Goal: Task Accomplishment & Management: Complete application form

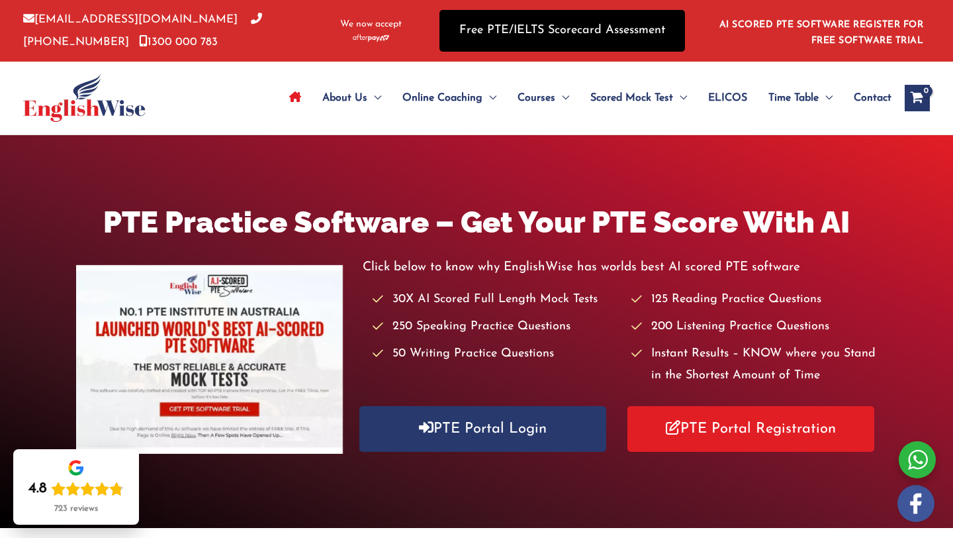
click at [583, 23] on link "Free PTE/IELTS Scorecard Assessment" at bounding box center [563, 31] width 246 height 42
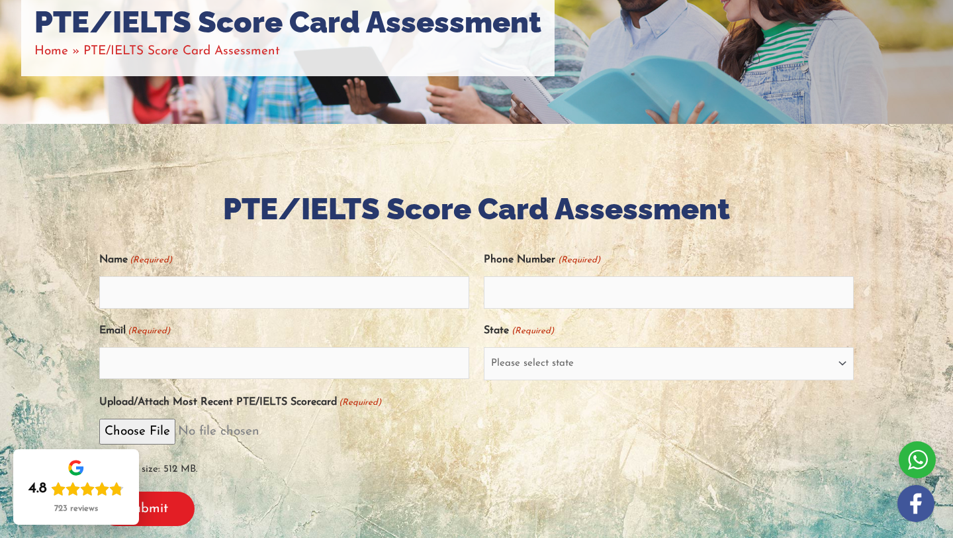
scroll to position [191, 0]
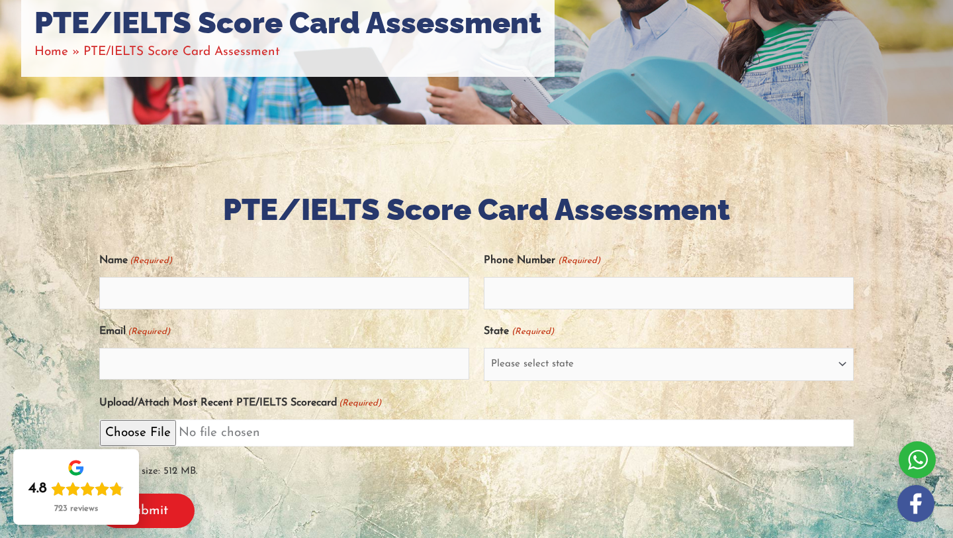
click at [160, 433] on input "Upload/Attach Most Recent PTE/IELTS Scorecard (Required)" at bounding box center [476, 432] width 755 height 27
type input "C:\fakepath\IMG_9540.jpg"
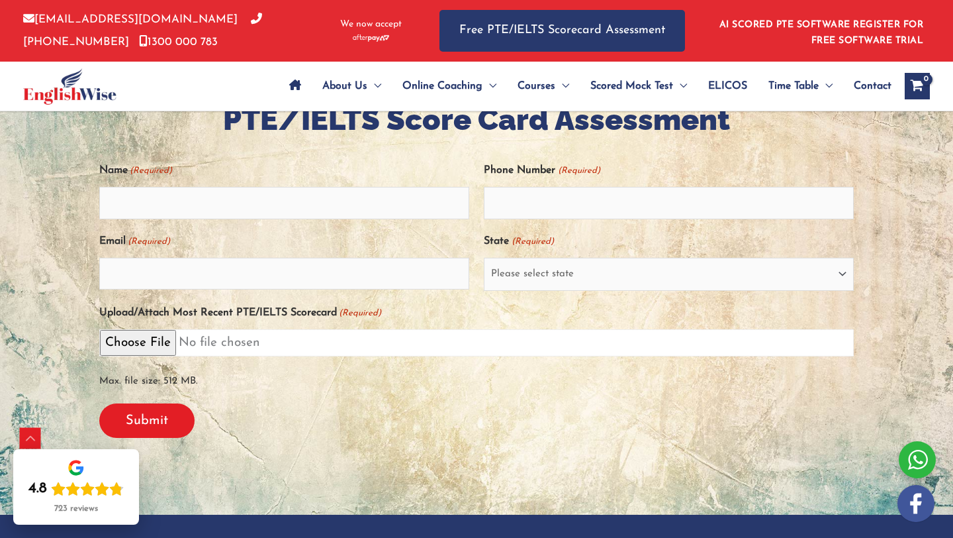
scroll to position [288, 0]
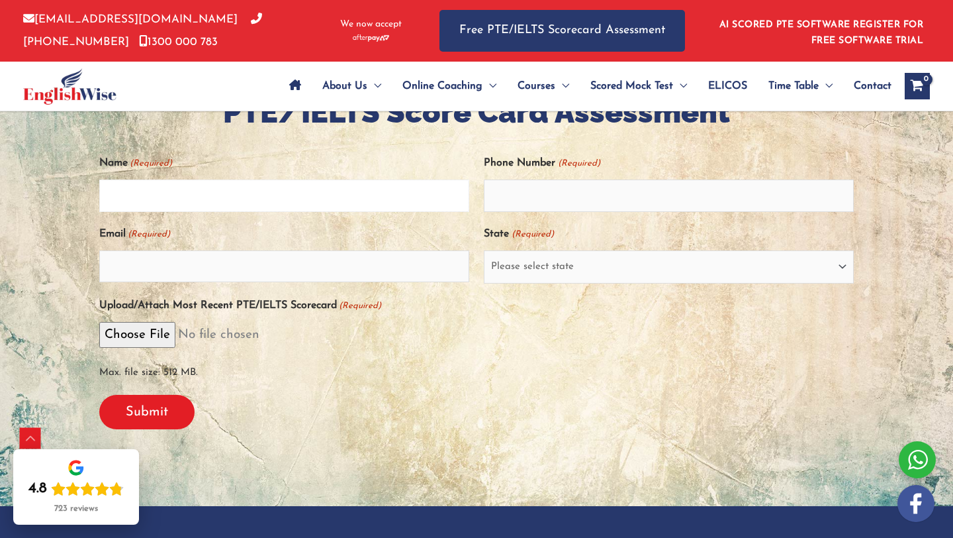
click at [250, 202] on input "Name (Required)" at bounding box center [284, 195] width 370 height 32
type input "Cherry Austin Navira"
type input "0"
type input "6287767362518"
click at [309, 269] on input "Email (Required)" at bounding box center [284, 266] width 370 height 32
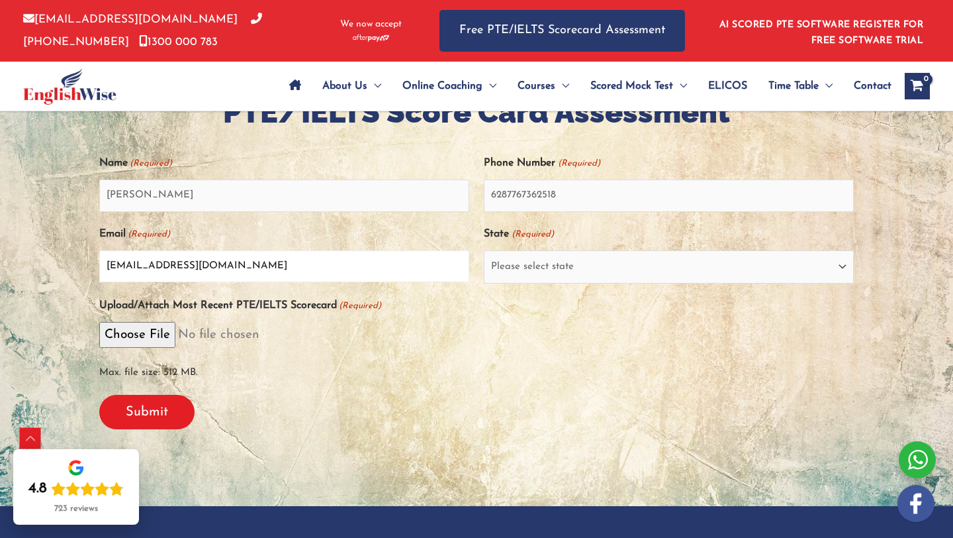
type input "cherrynavira@gmail.com"
click at [512, 270] on select "Please select state New South Wales (NSW) Victoria (VIC) Queensland (QLD) South…" at bounding box center [669, 266] width 370 height 33
select select "Queensland (QLD)"
click at [484, 250] on select "Please select state New South Wales (NSW) Victoria (VIC) Queensland (QLD) South…" at bounding box center [669, 266] width 370 height 33
drag, startPoint x: 576, startPoint y: 195, endPoint x: 481, endPoint y: 199, distance: 95.4
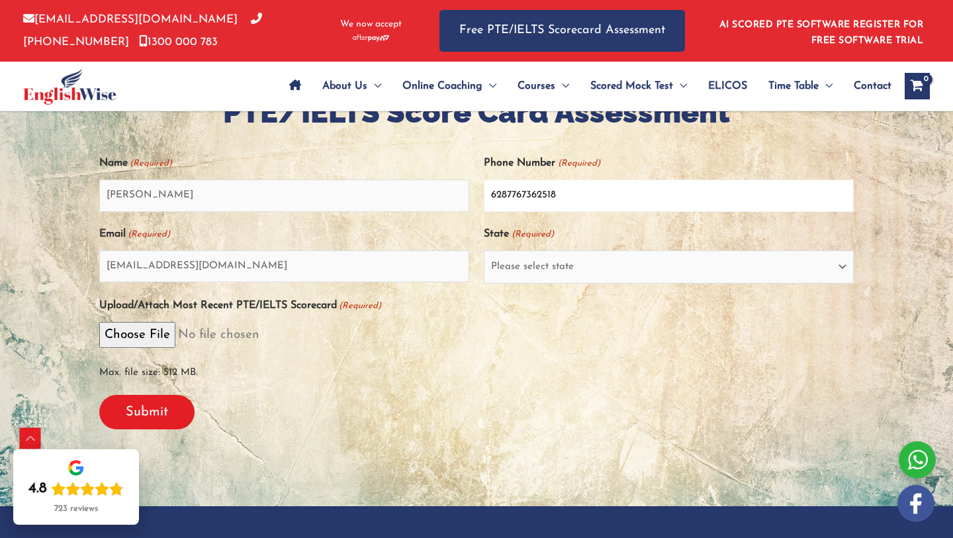
click at [481, 199] on div "Name (Required) Cherry Austin Navira Phone Number (Required) 6287767362518 Emai…" at bounding box center [476, 268] width 755 height 232
type input "0460921736"
click at [185, 414] on input "Submit" at bounding box center [146, 412] width 95 height 34
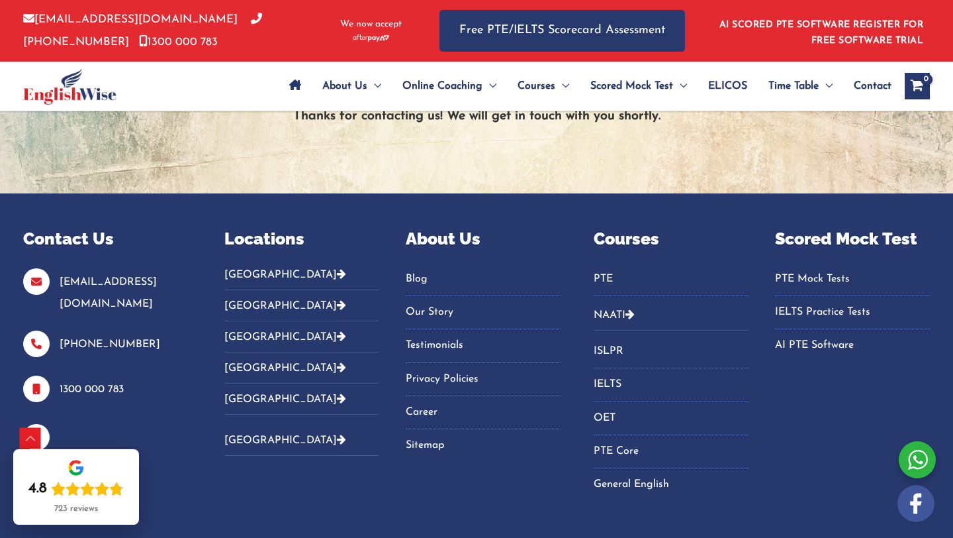
scroll to position [0, 0]
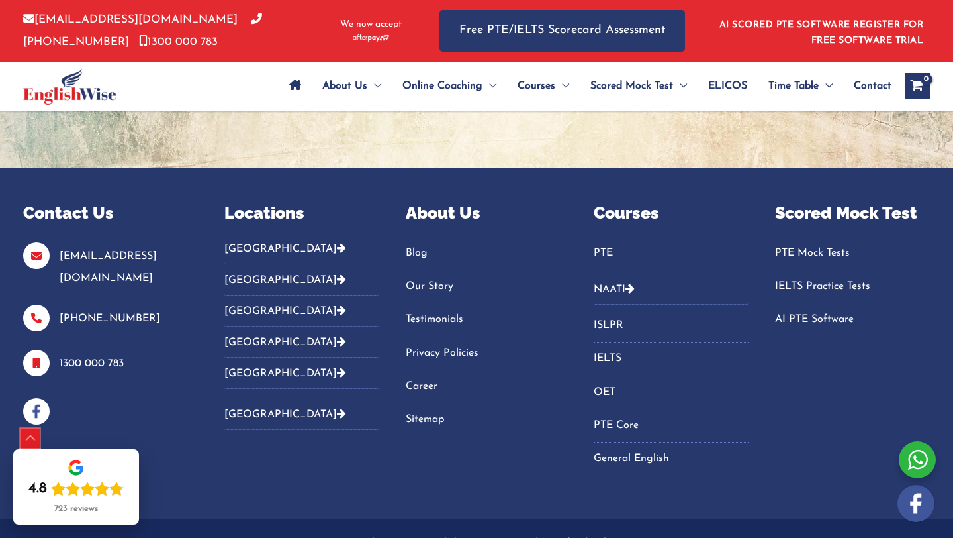
click at [36, 441] on div "Scroll to Top" at bounding box center [30, 438] width 21 height 21
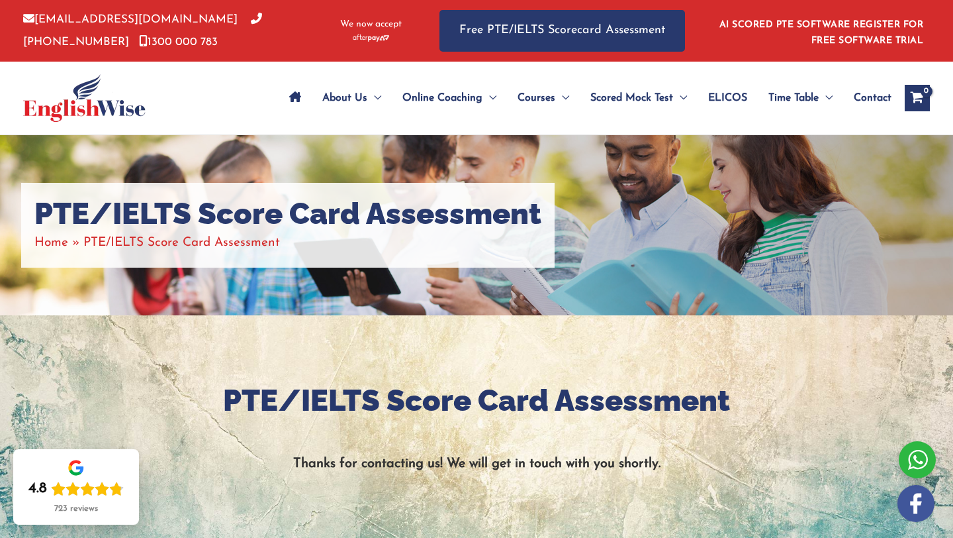
click at [291, 99] on icon "Site Navigation: Main Menu" at bounding box center [295, 96] width 12 height 11
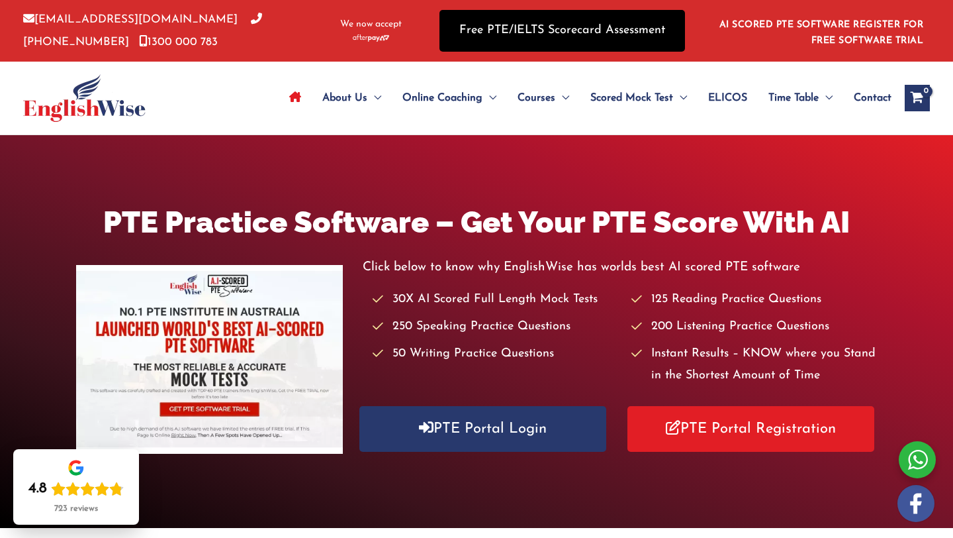
click at [534, 38] on link "Free PTE/IELTS Scorecard Assessment" at bounding box center [563, 31] width 246 height 42
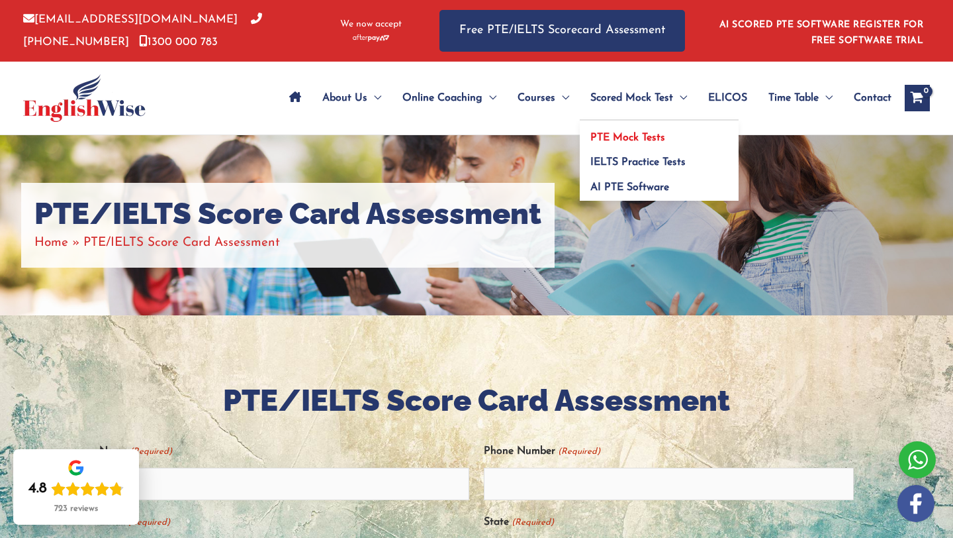
click at [632, 141] on span "PTE Mock Tests" at bounding box center [628, 137] width 75 height 11
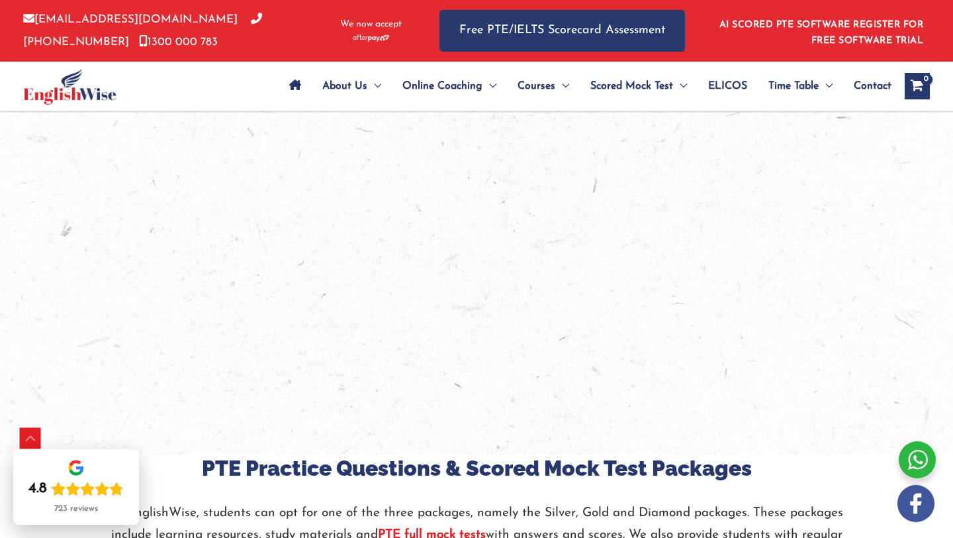
scroll to position [1705, 0]
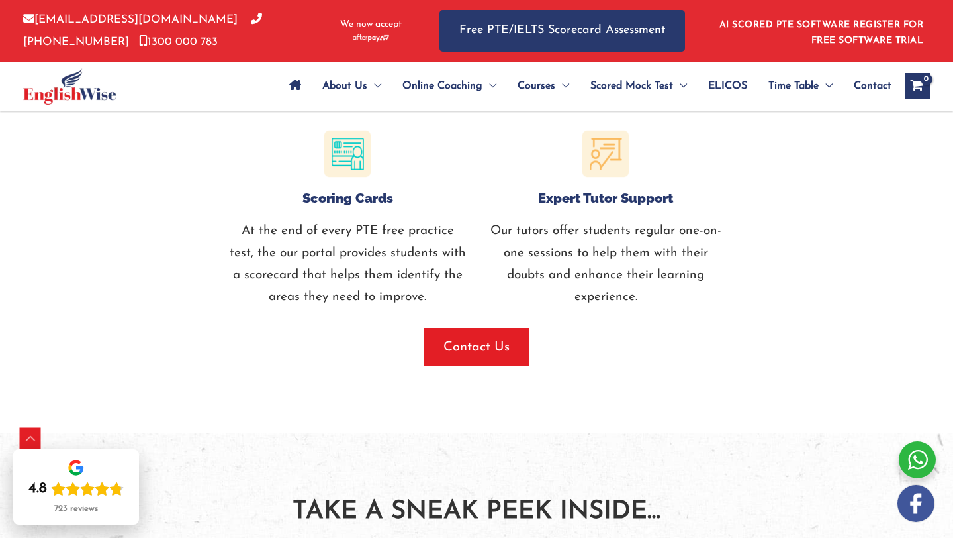
click at [921, 91] on icon "View Shopping Cart, empty" at bounding box center [917, 87] width 15 height 14
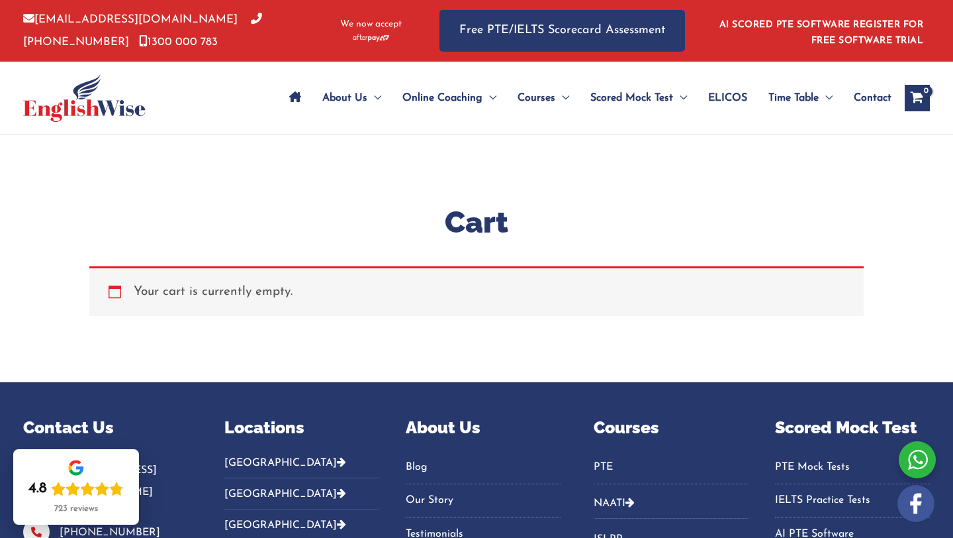
click at [291, 97] on icon "Site Navigation: Main Menu" at bounding box center [295, 96] width 12 height 11
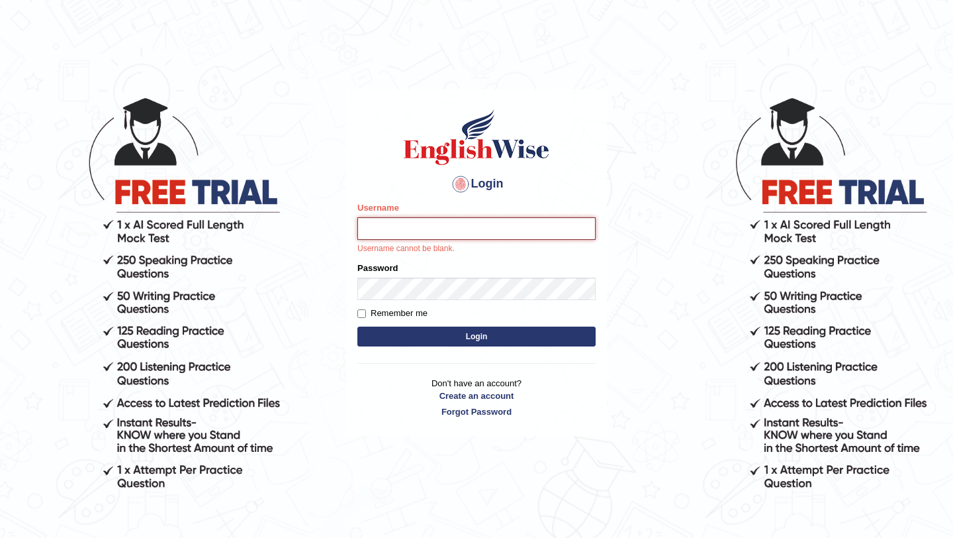
click at [440, 230] on input "Username" at bounding box center [476, 228] width 238 height 23
paste input "rizkinugraha__"
type input "rizkinugraha__"
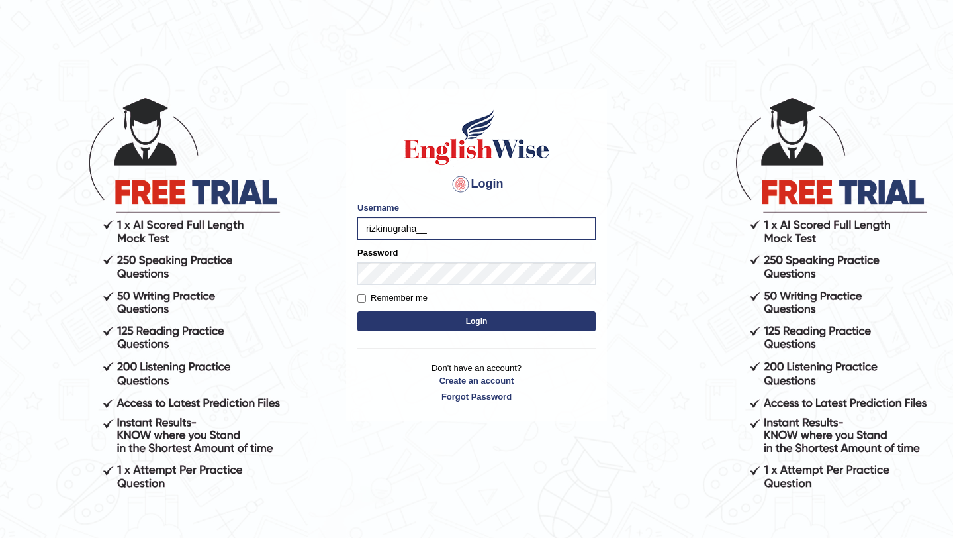
click at [427, 315] on button "Login" at bounding box center [476, 321] width 238 height 20
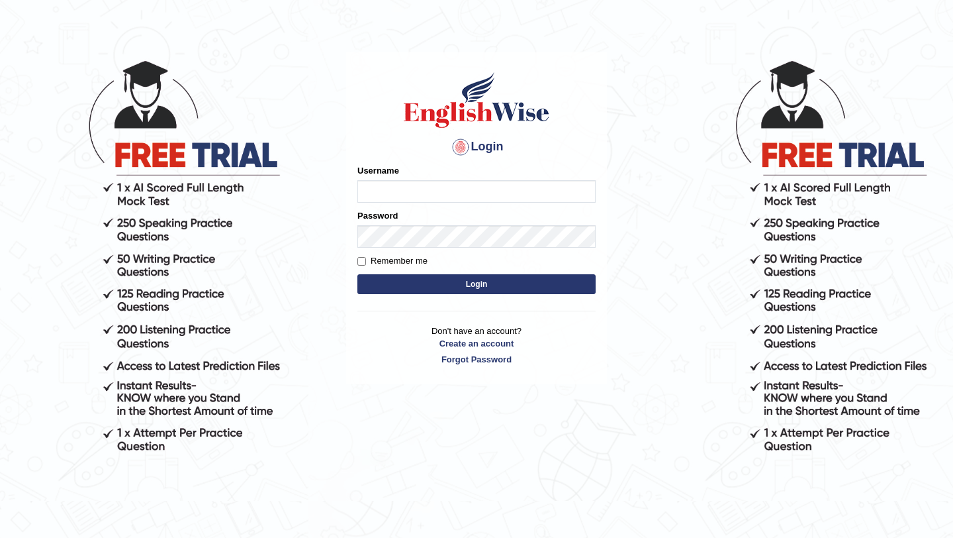
scroll to position [34, 0]
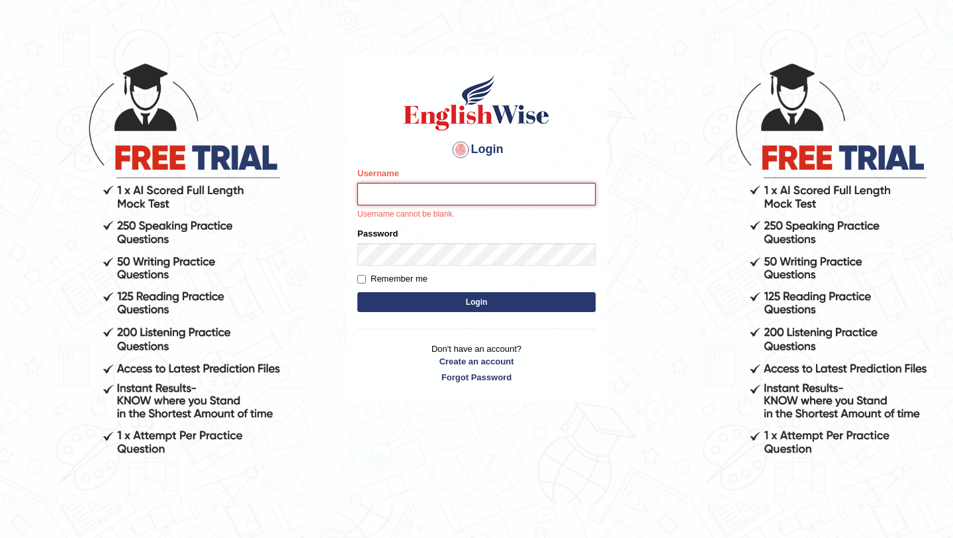
click at [433, 187] on input "Username" at bounding box center [476, 194] width 238 height 23
type input "rizkinugraha__"
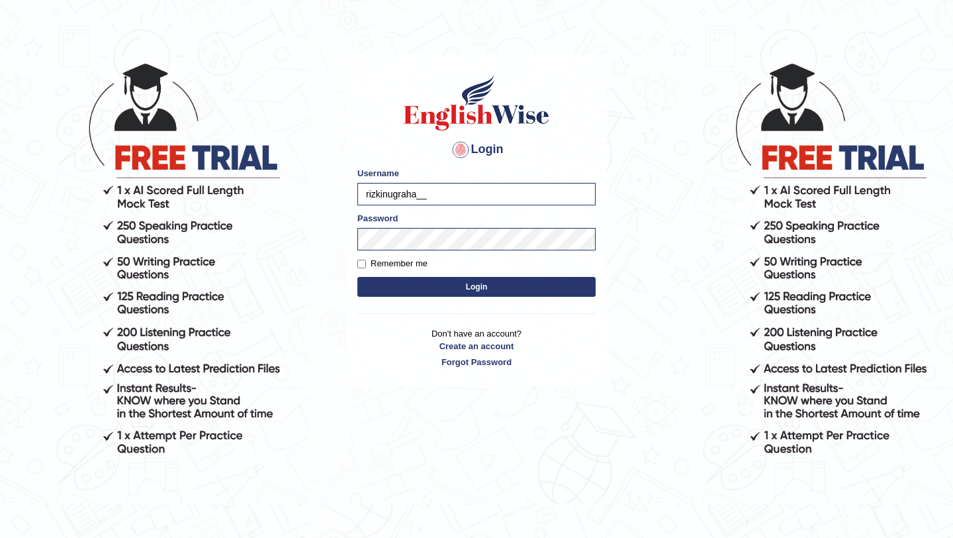
click at [484, 288] on button "Login" at bounding box center [476, 287] width 238 height 20
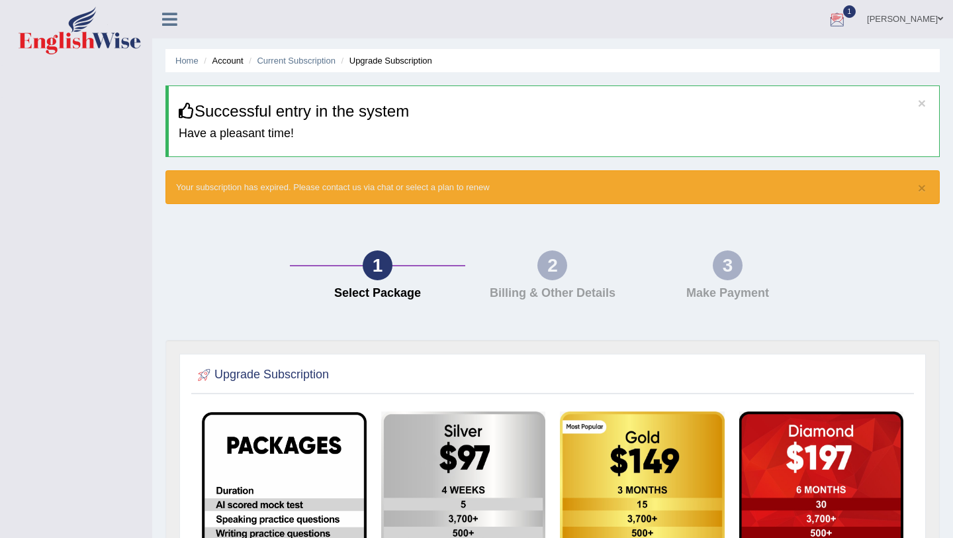
click at [906, 18] on link "[PERSON_NAME]" at bounding box center [905, 17] width 96 height 34
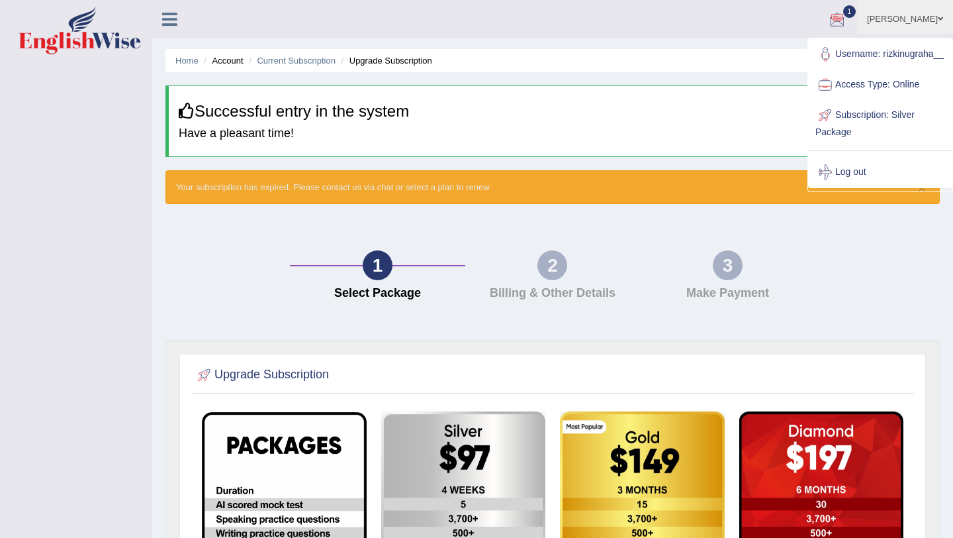
click at [857, 10] on span "1" at bounding box center [849, 11] width 13 height 13
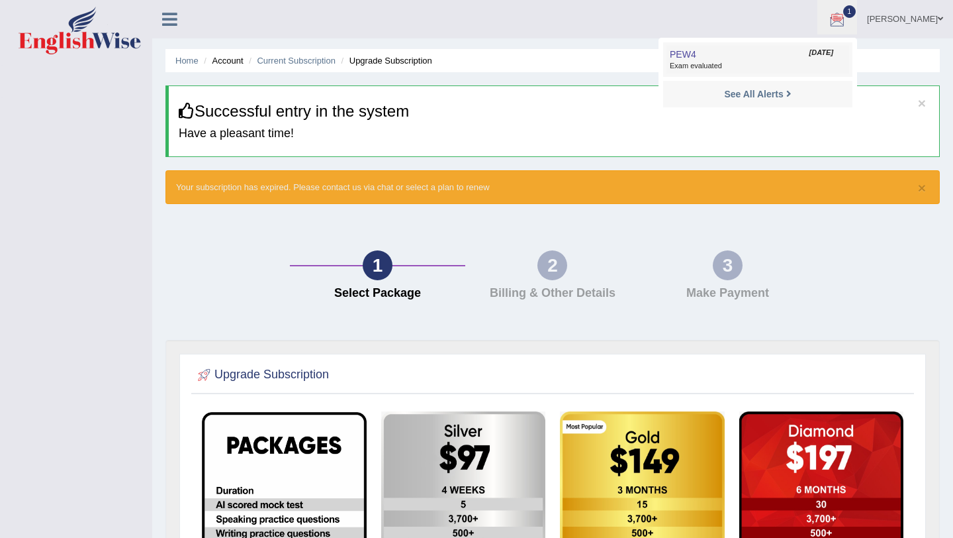
click at [776, 65] on span "Exam evaluated" at bounding box center [758, 66] width 176 height 11
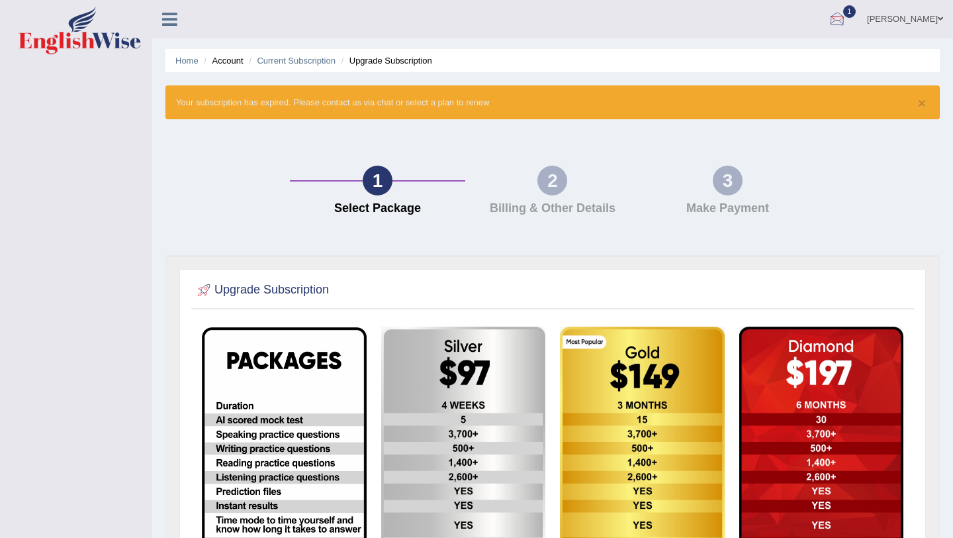
click at [847, 16] on div at bounding box center [837, 20] width 20 height 20
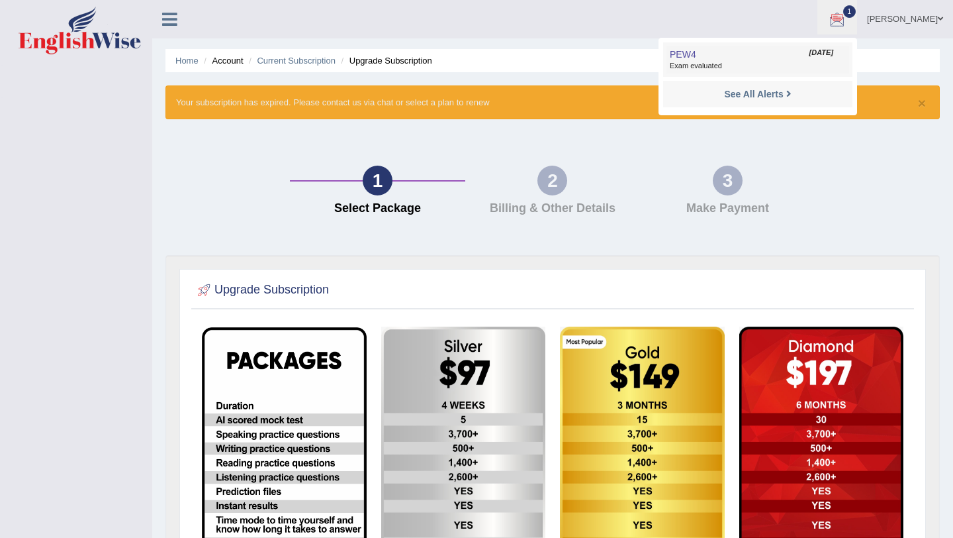
click at [705, 62] on span "Exam evaluated" at bounding box center [758, 66] width 176 height 11
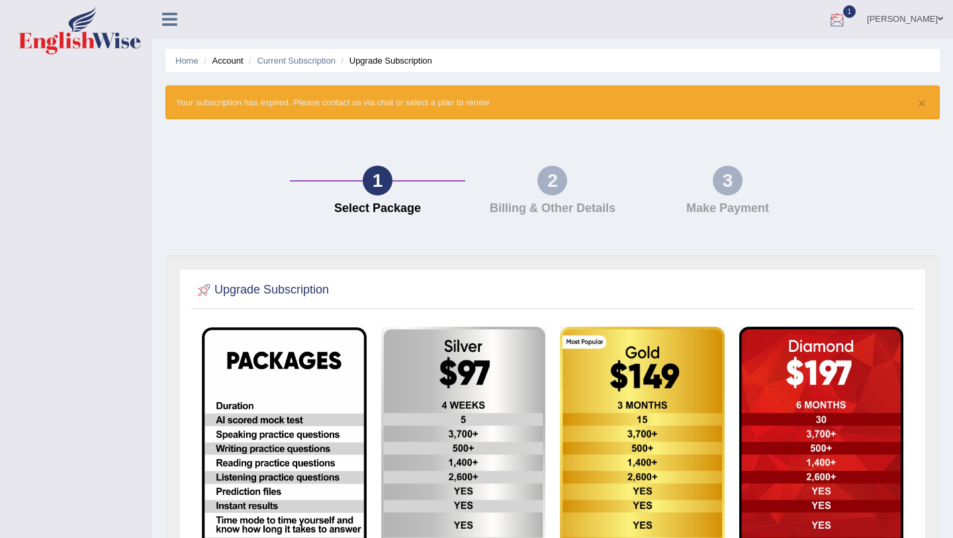
click at [847, 15] on div at bounding box center [837, 20] width 20 height 20
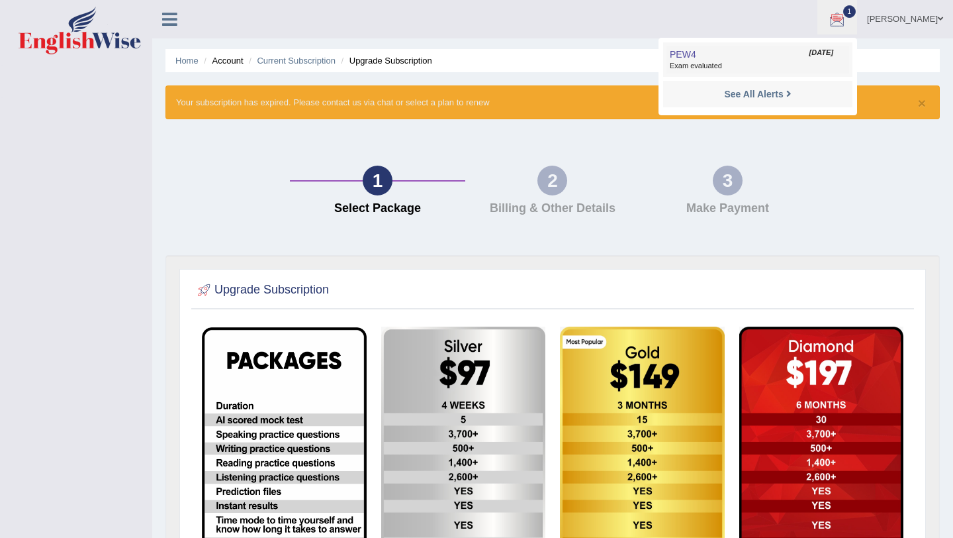
click at [833, 54] on span "[DATE]" at bounding box center [822, 53] width 24 height 11
click at [839, 54] on ul "Home Account Current Subscription Upgrade Subscription" at bounding box center [552, 60] width 775 height 23
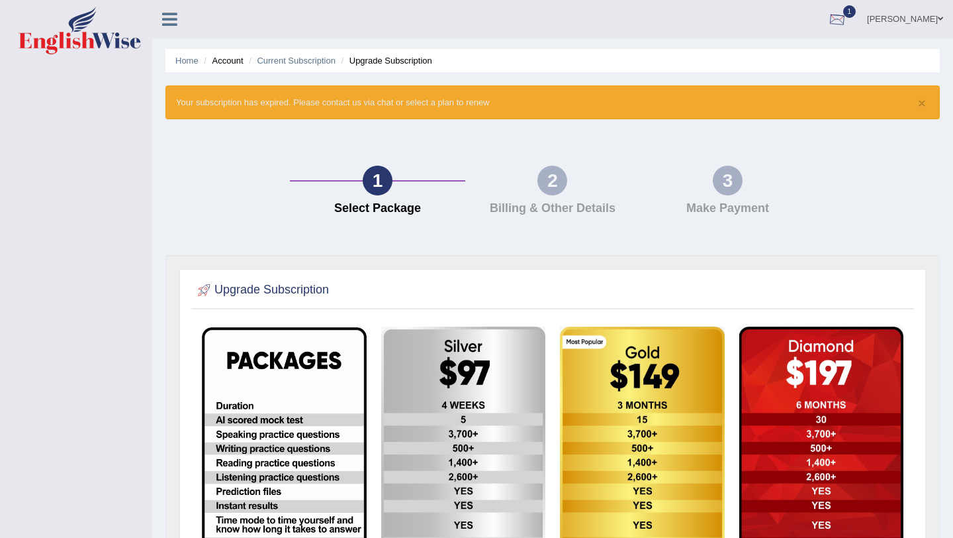
click at [847, 20] on div at bounding box center [837, 20] width 20 height 20
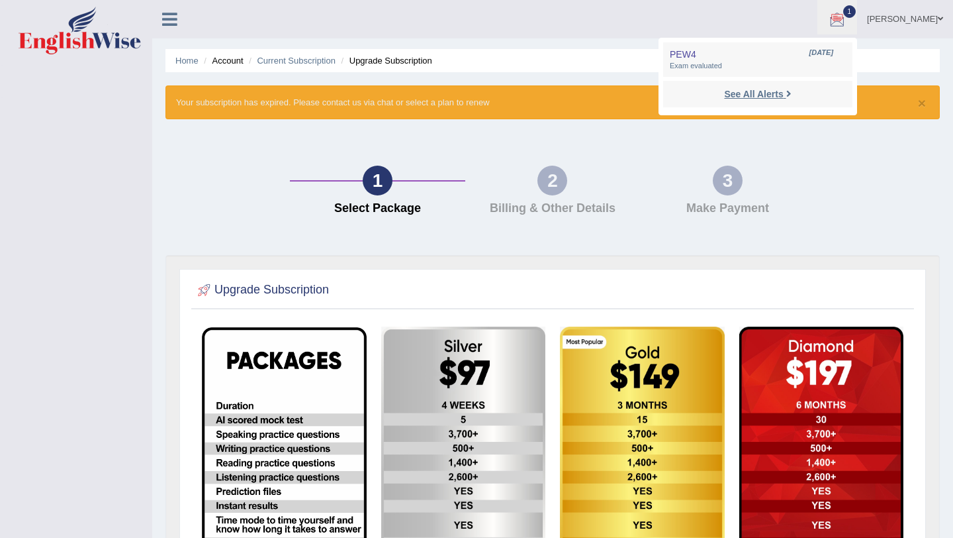
click at [783, 95] on strong "See All Alerts" at bounding box center [753, 94] width 59 height 11
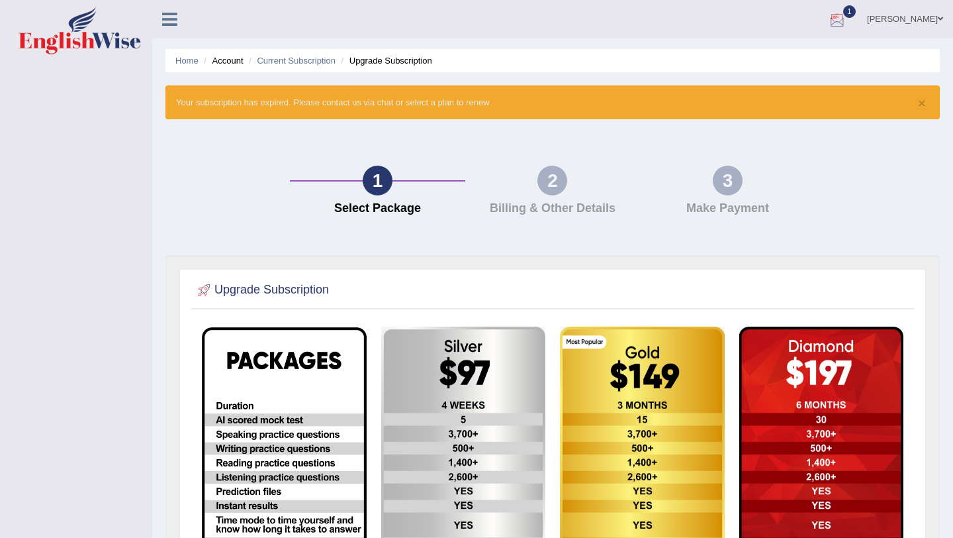
click at [847, 17] on div at bounding box center [837, 20] width 20 height 20
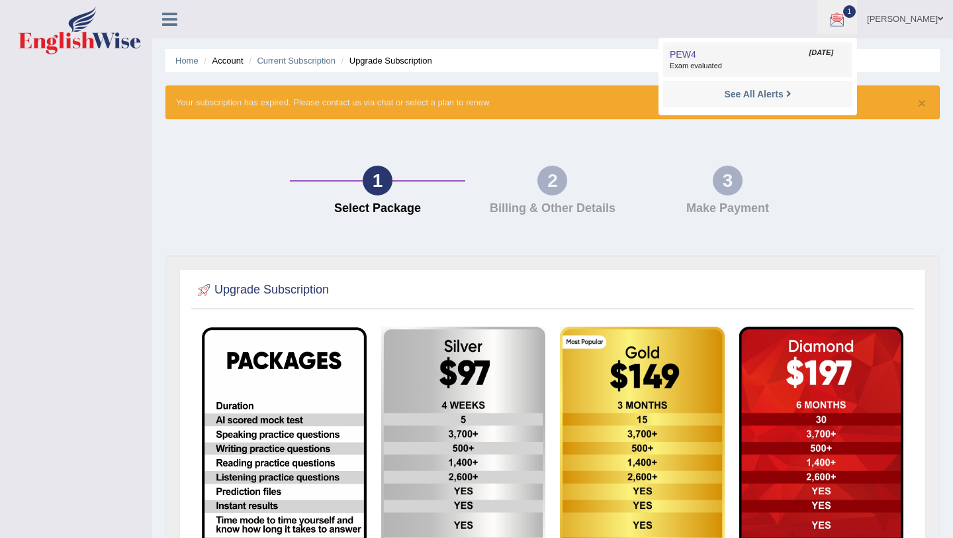
click at [743, 64] on span "Exam evaluated" at bounding box center [758, 66] width 176 height 11
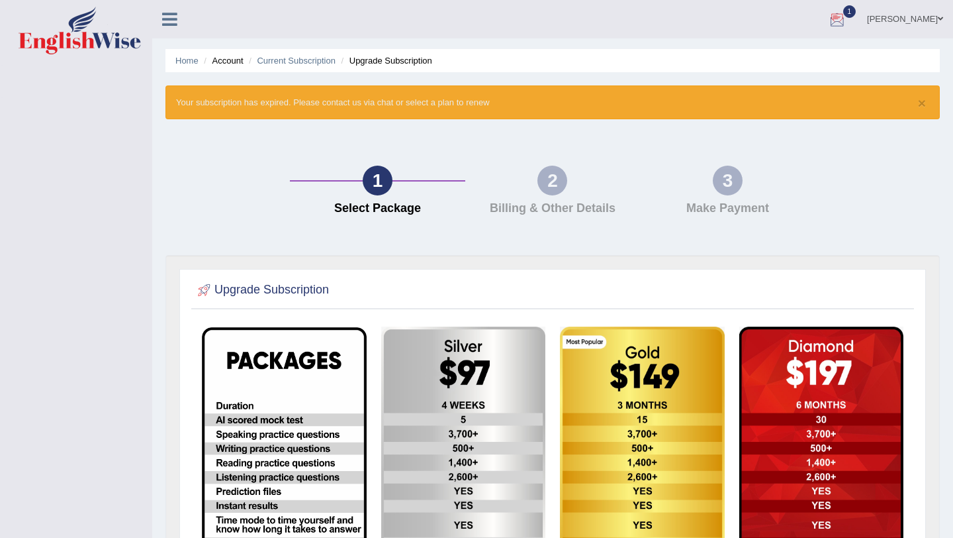
click at [927, 24] on link "[PERSON_NAME]" at bounding box center [905, 17] width 96 height 34
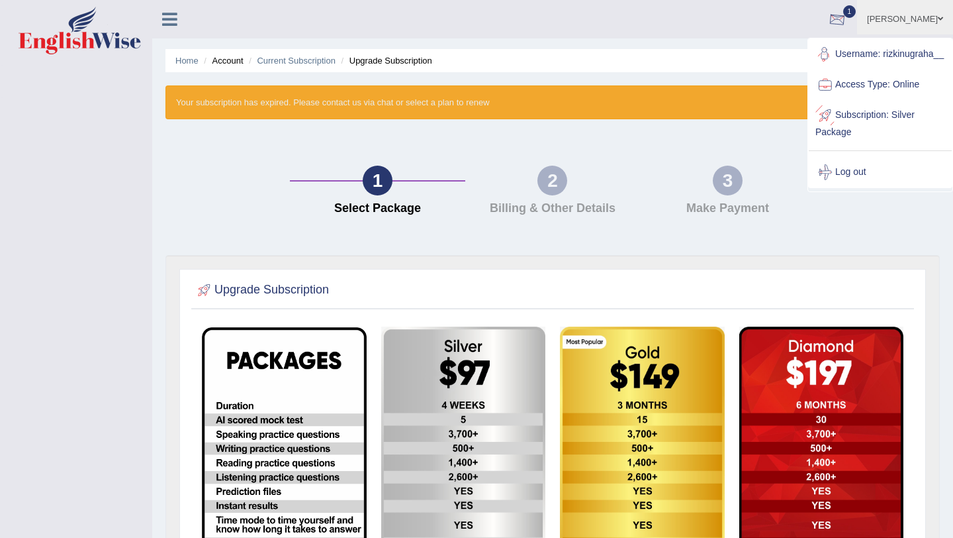
click at [847, 23] on div at bounding box center [837, 20] width 20 height 20
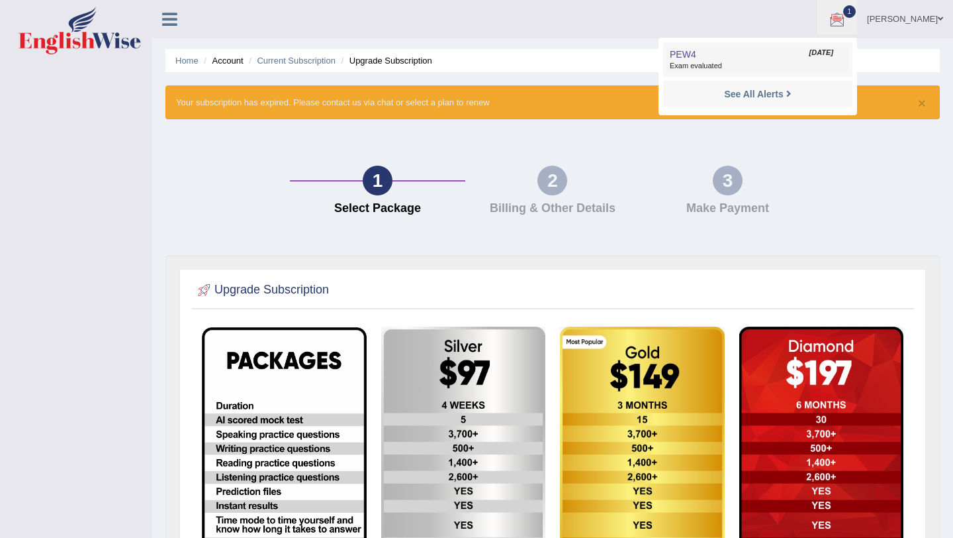
click at [779, 52] on link "PEW4 Aug 13, 2025 Exam evaluated" at bounding box center [758, 60] width 183 height 28
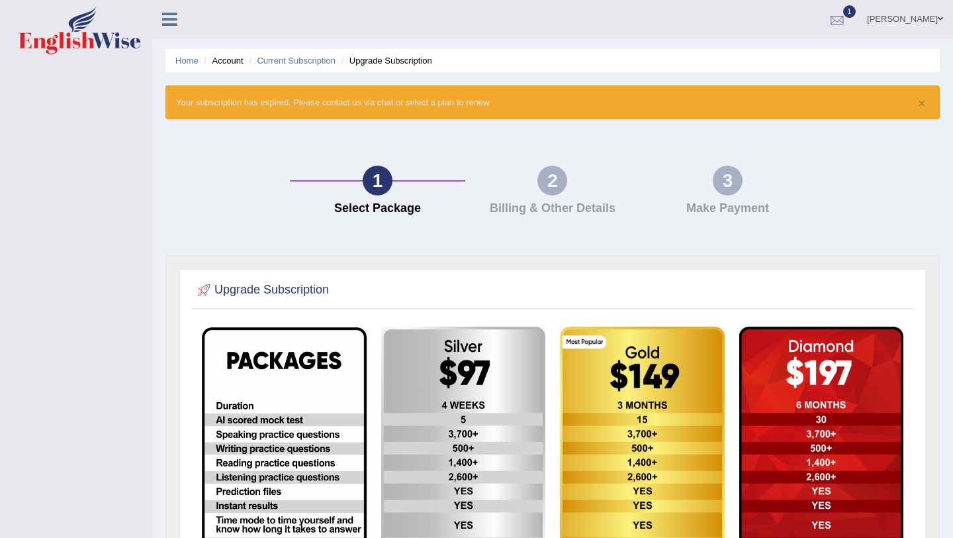
click at [847, 17] on div at bounding box center [837, 20] width 20 height 20
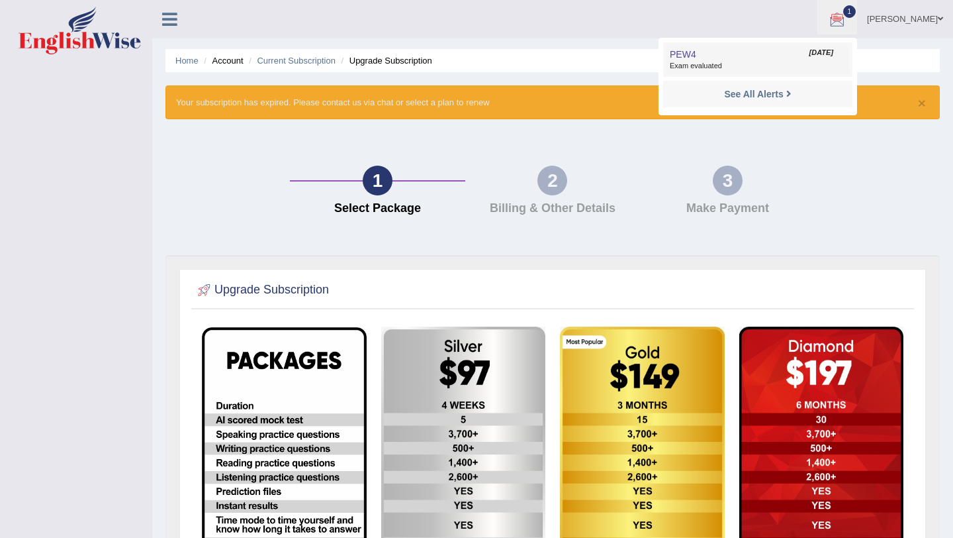
click at [838, 65] on span "Exam evaluated" at bounding box center [758, 66] width 176 height 11
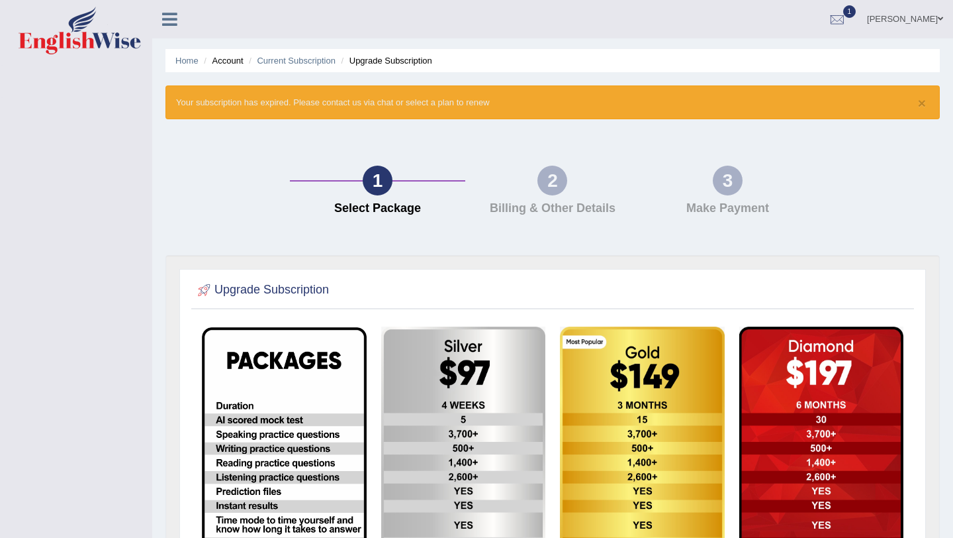
click at [911, 24] on link "[PERSON_NAME]" at bounding box center [905, 17] width 96 height 34
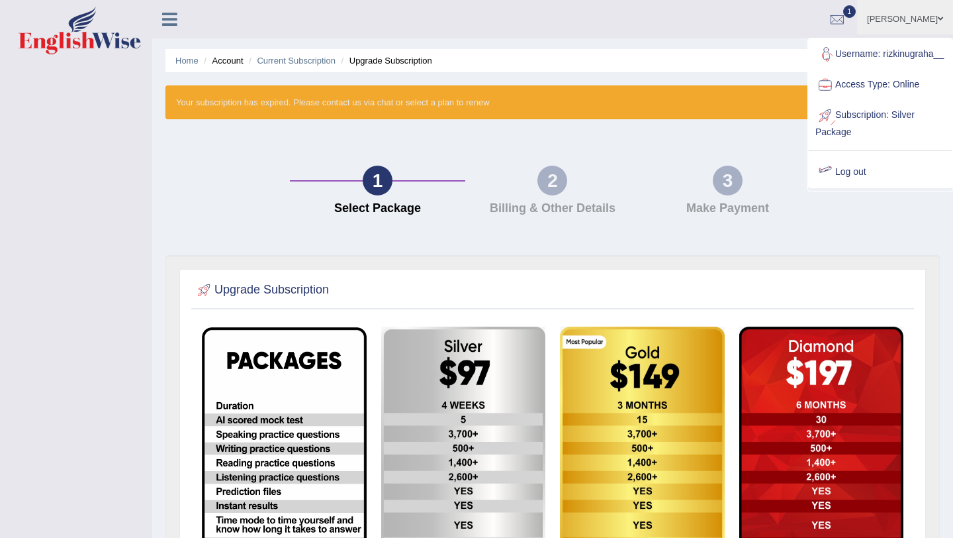
click at [855, 186] on link "Log out" at bounding box center [880, 172] width 143 height 30
